Goal: Task Accomplishment & Management: Manage account settings

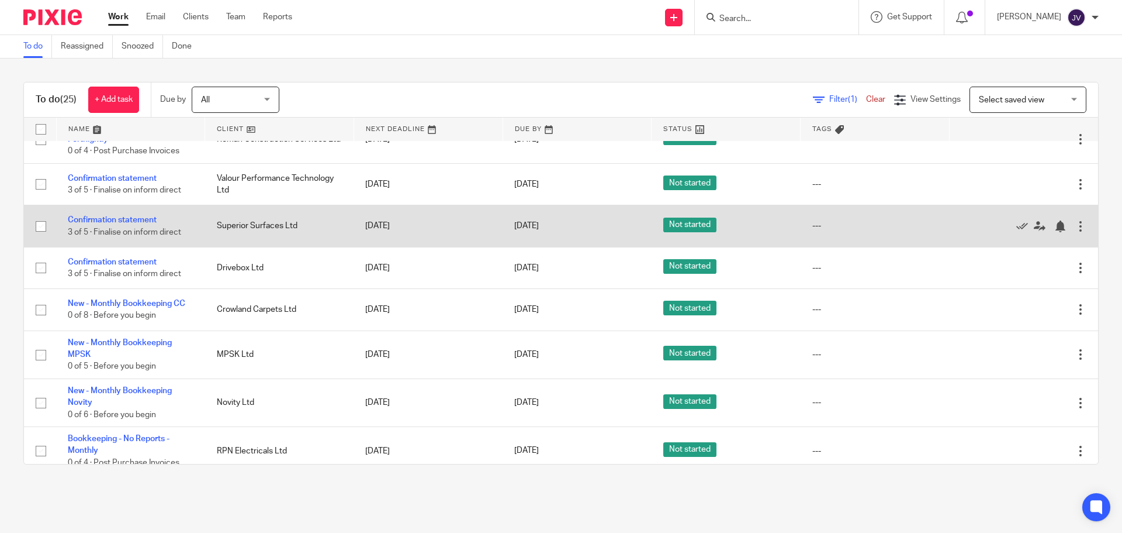
scroll to position [292, 0]
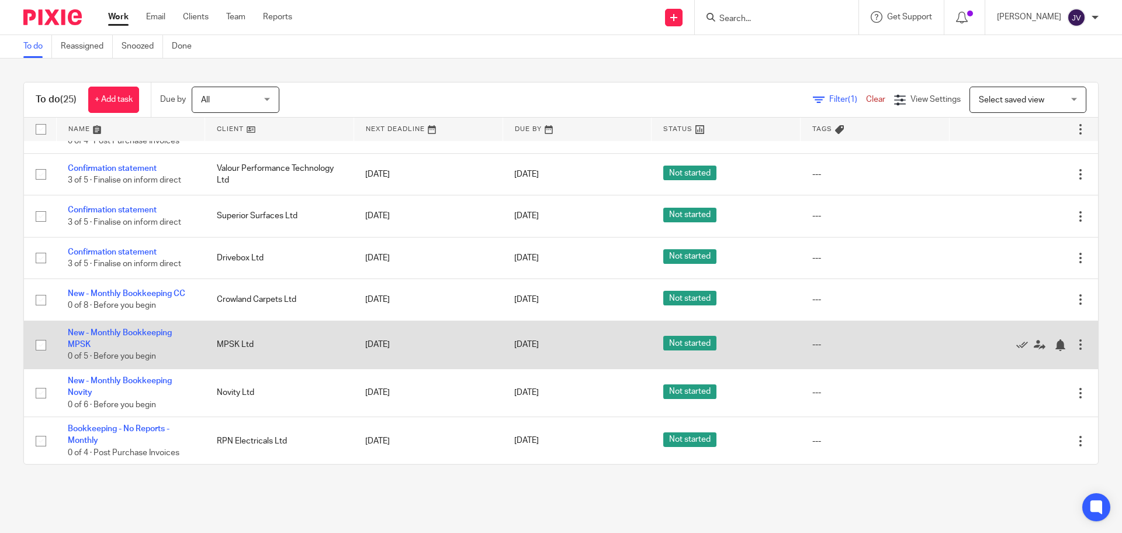
click at [157, 327] on td "New - Monthly Bookkeeping MPSK 0 of 5 · Before you begin" at bounding box center [130, 344] width 149 height 48
click at [162, 331] on link "New - Monthly Bookkeeping MPSK" at bounding box center [120, 339] width 104 height 20
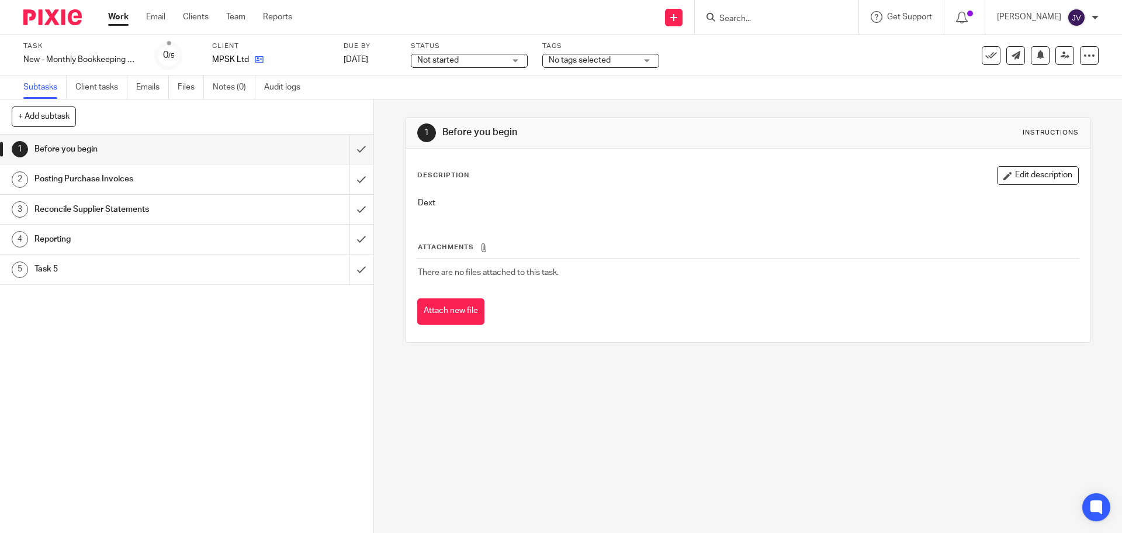
click at [249, 54] on link at bounding box center [256, 60] width 15 height 12
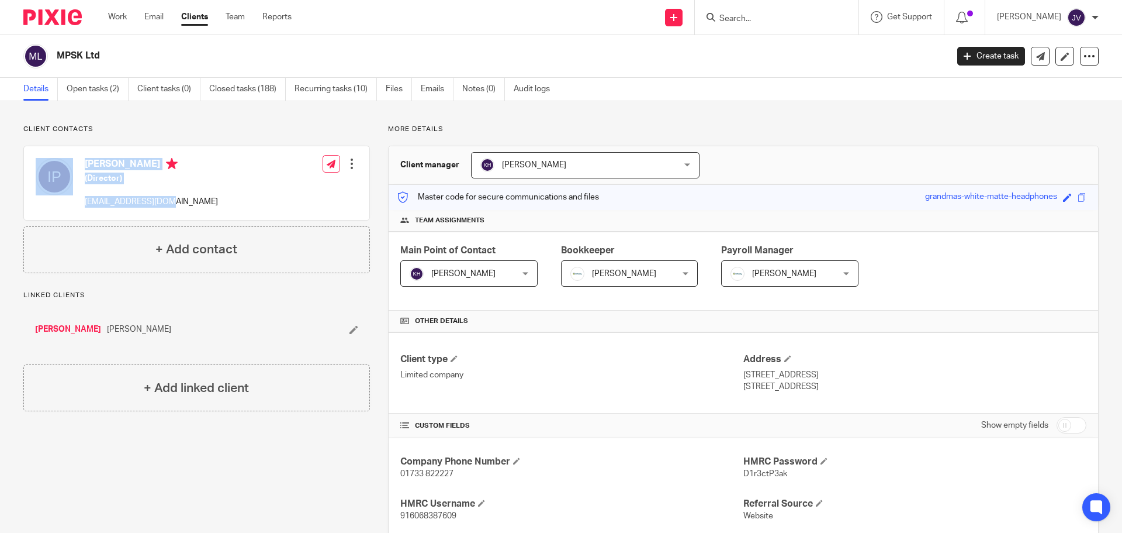
drag, startPoint x: 151, startPoint y: 203, endPoint x: 78, endPoint y: 205, distance: 72.5
click at [78, 205] on div "[PERSON_NAME] (Director) [EMAIL_ADDRESS][DOMAIN_NAME] Edit contact Create clien…" at bounding box center [196, 183] width 345 height 74
click at [81, 205] on div "[PERSON_NAME] (Director) [EMAIL_ADDRESS][DOMAIN_NAME]" at bounding box center [127, 183] width 182 height 62
drag, startPoint x: 171, startPoint y: 199, endPoint x: 83, endPoint y: 199, distance: 88.3
click at [83, 199] on div "[PERSON_NAME] (Director) [EMAIL_ADDRESS][DOMAIN_NAME] Edit contact Create clien…" at bounding box center [196, 183] width 345 height 74
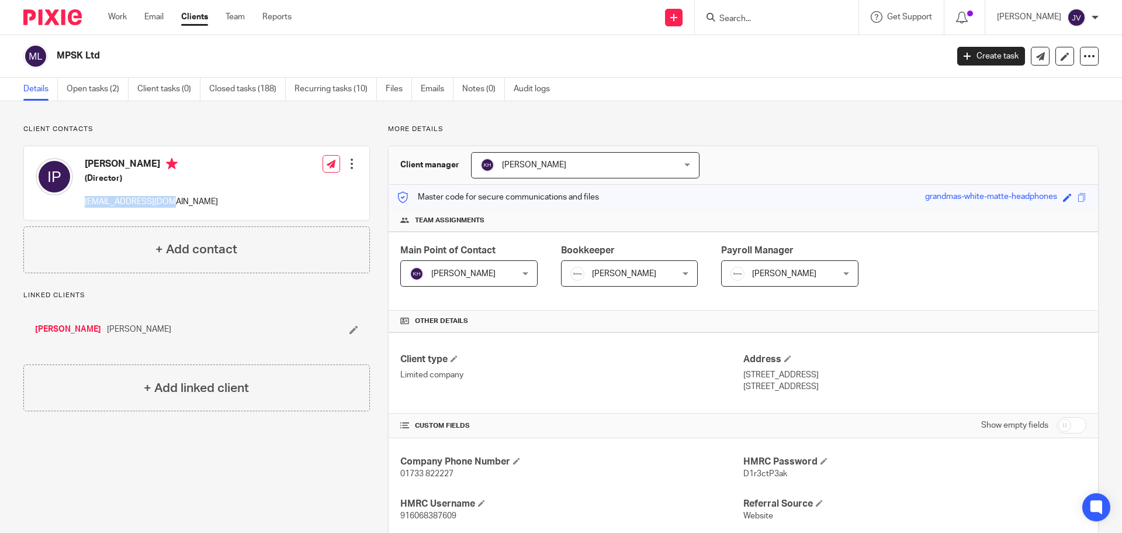
copy p "[EMAIL_ADDRESS][DOMAIN_NAME]"
click at [65, 23] on img at bounding box center [52, 17] width 58 height 16
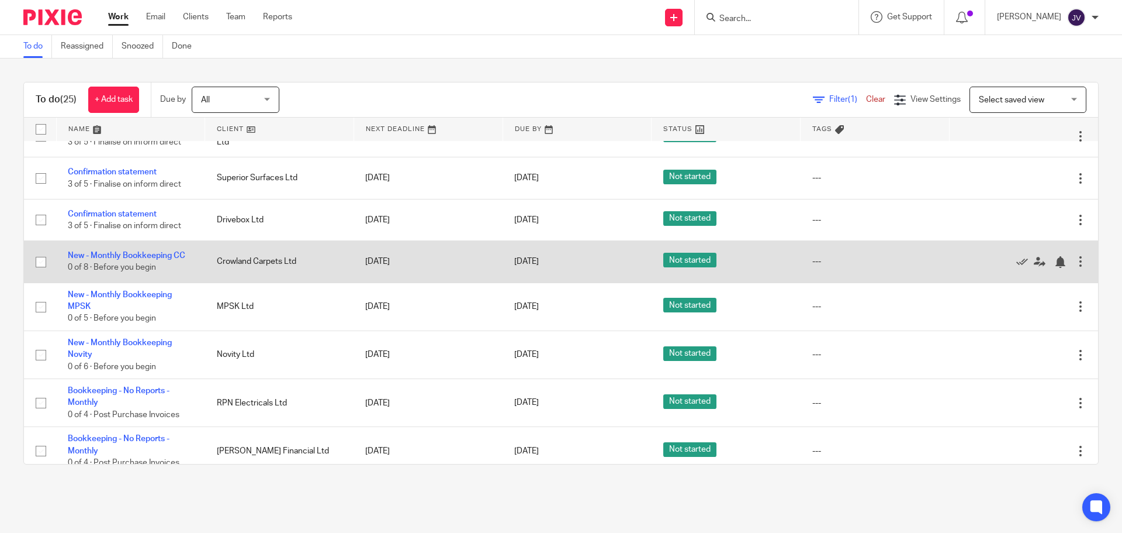
scroll to position [351, 0]
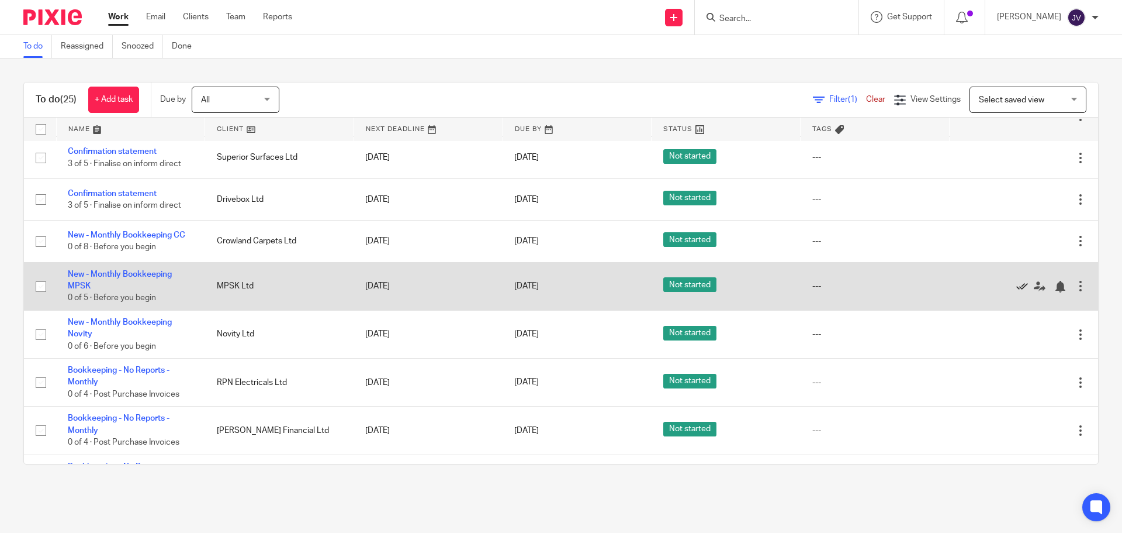
click at [1017, 284] on icon at bounding box center [1023, 287] width 12 height 12
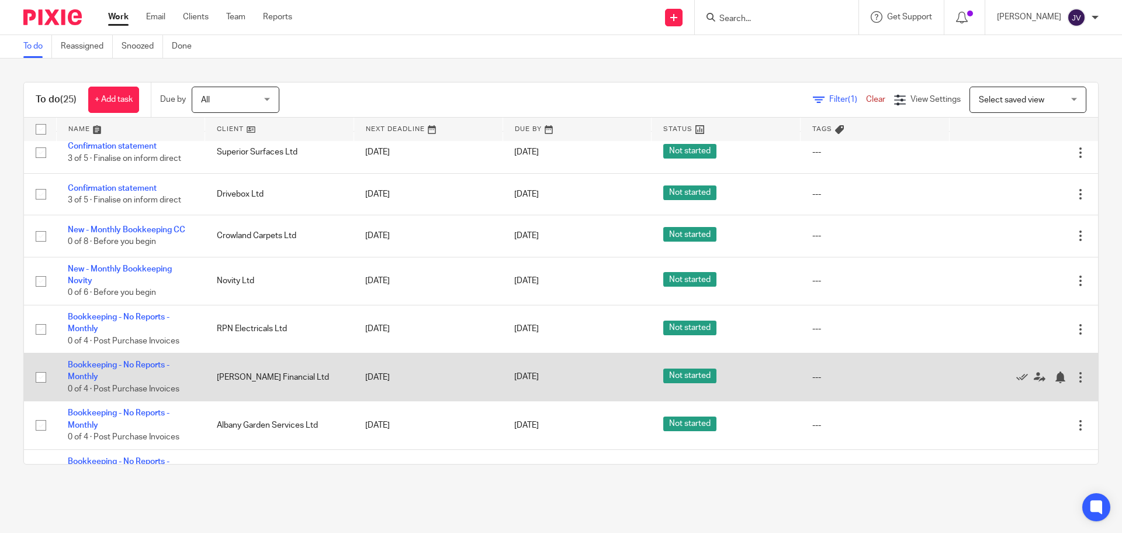
scroll to position [292, 0]
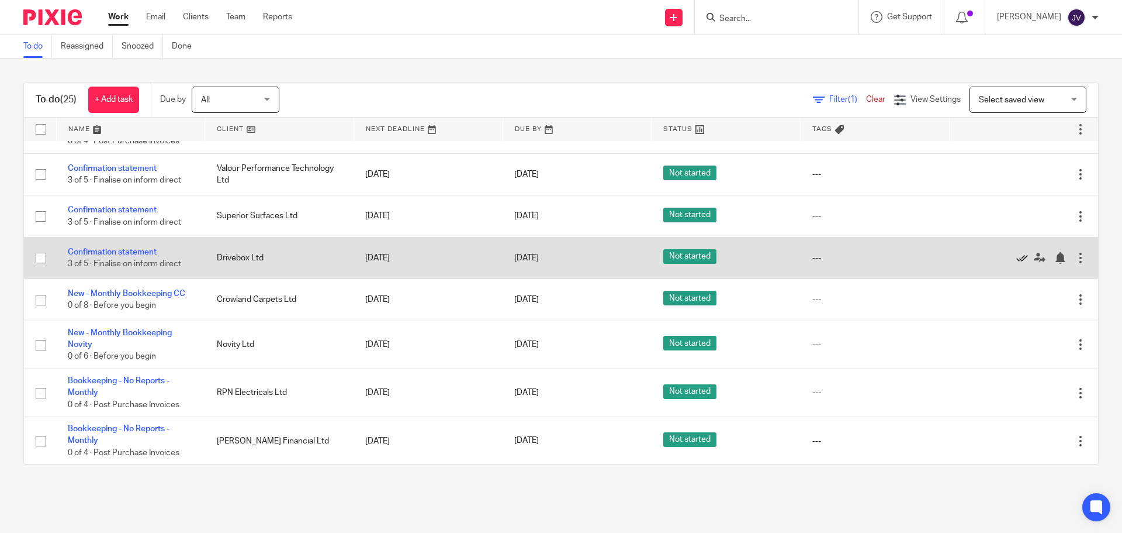
click at [1017, 261] on icon at bounding box center [1023, 258] width 12 height 12
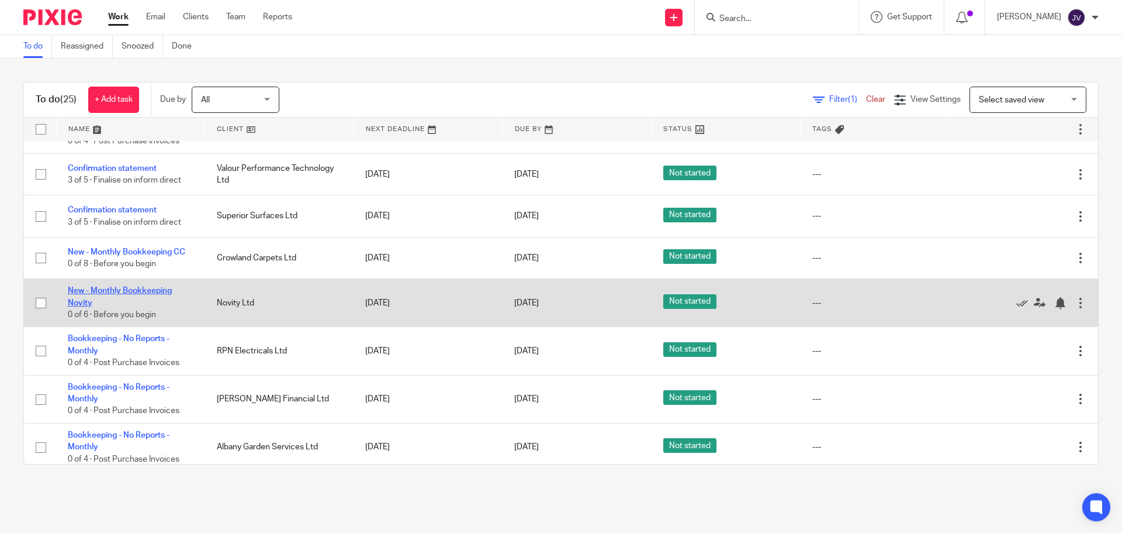
scroll to position [351, 0]
